Goal: Transaction & Acquisition: Purchase product/service

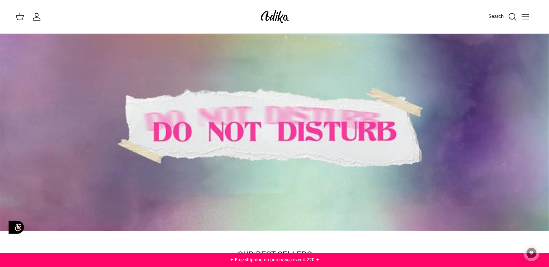
click at [381, 74] on div at bounding box center [274, 133] width 549 height 198
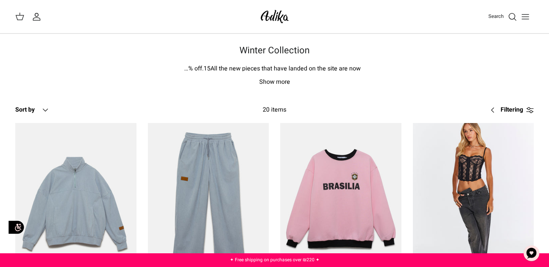
click at [524, 16] on icon "Toggle menu" at bounding box center [525, 16] width 9 height 9
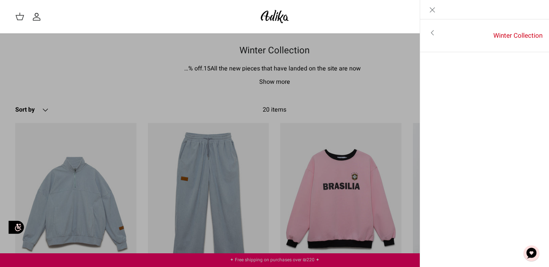
click at [433, 32] on icon "Toggle menu" at bounding box center [432, 32] width 9 height 9
click at [467, 26] on link "For all items" at bounding box center [485, 33] width 122 height 19
